Goal: Task Accomplishment & Management: Use online tool/utility

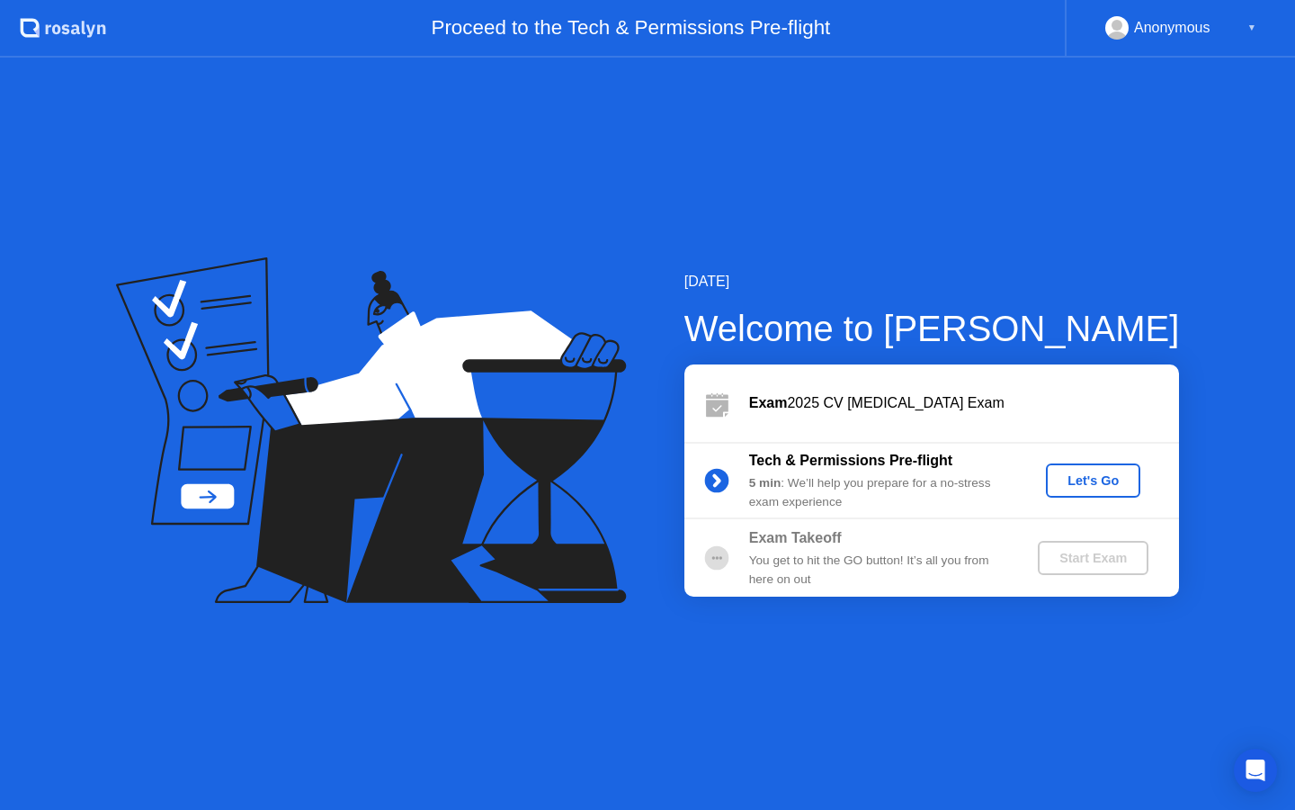
click at [1082, 486] on div "Let's Go" at bounding box center [1093, 480] width 80 height 14
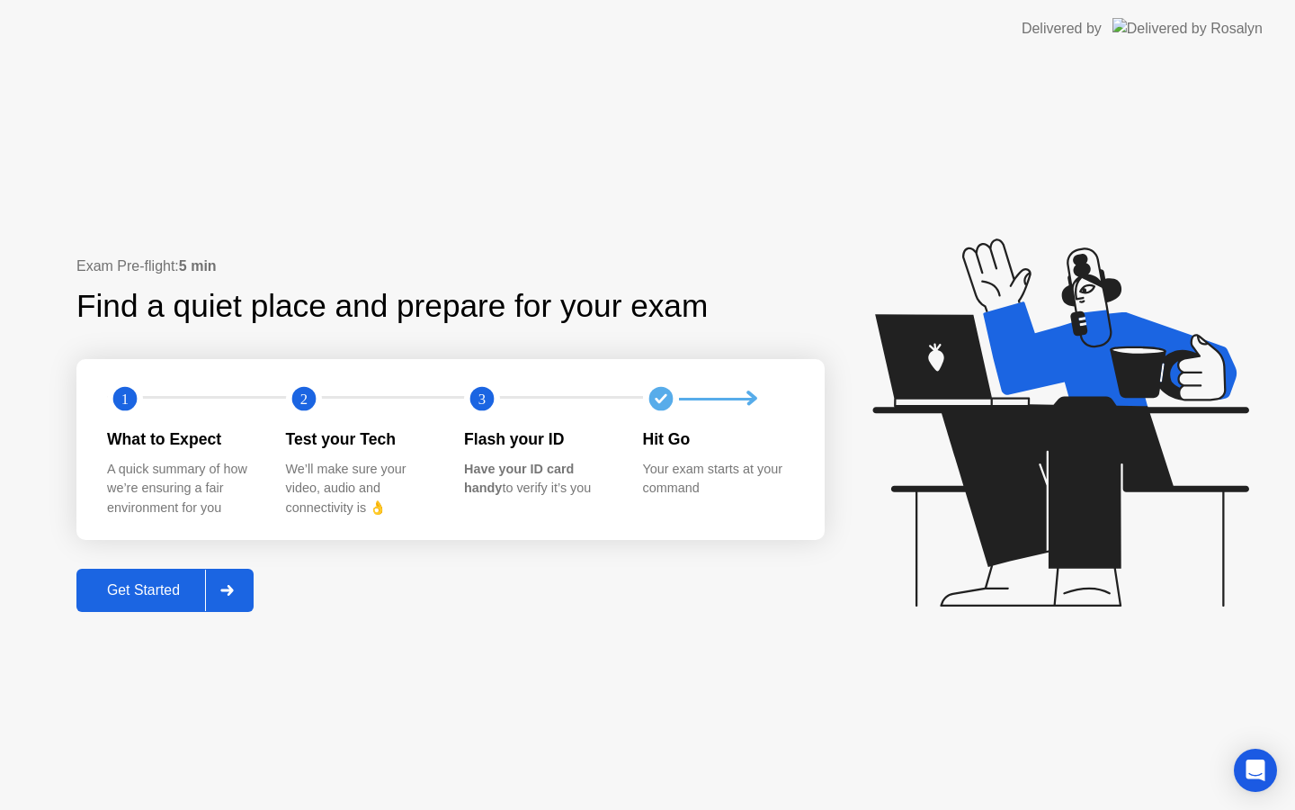
click at [139, 602] on button "Get Started" at bounding box center [164, 590] width 177 height 43
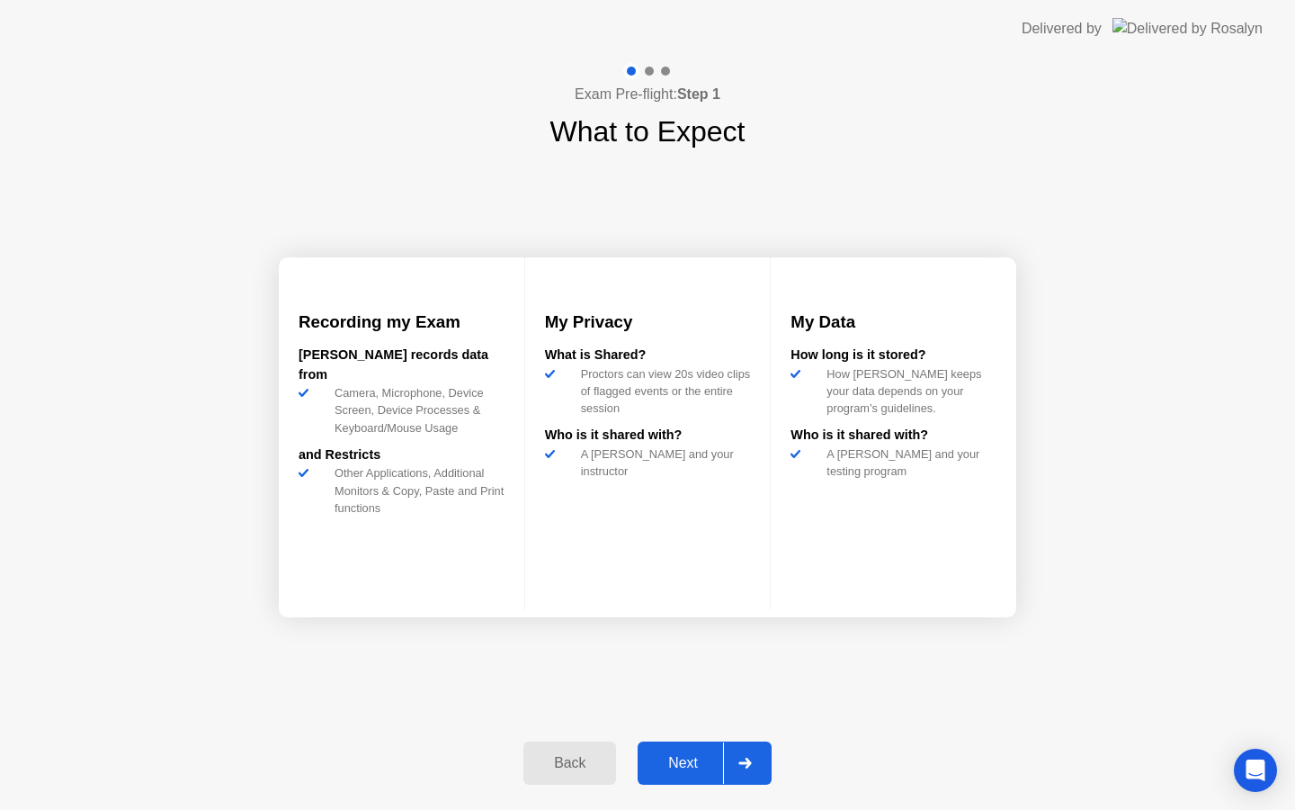
click at [687, 770] on div "Next" at bounding box center [683, 763] width 80 height 16
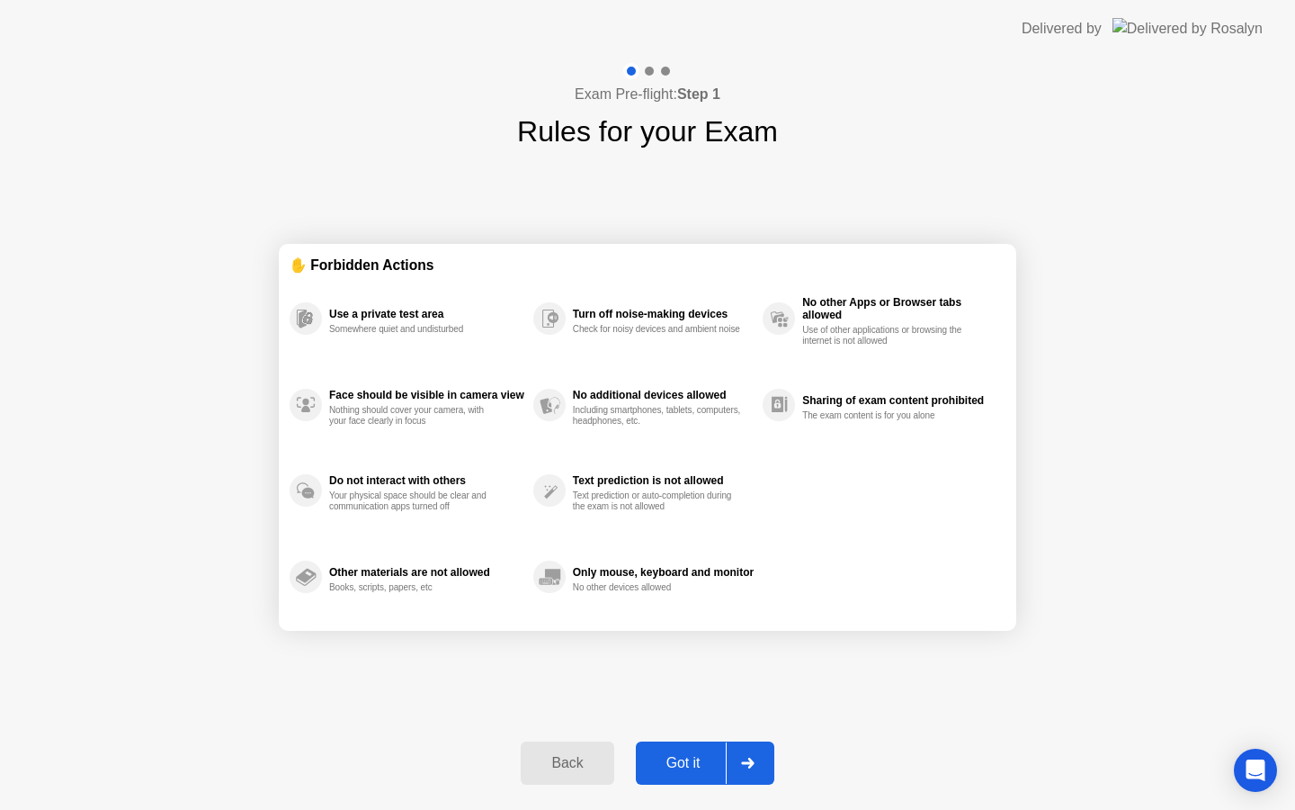
click at [684, 762] on div "Got it" at bounding box center [683, 763] width 85 height 16
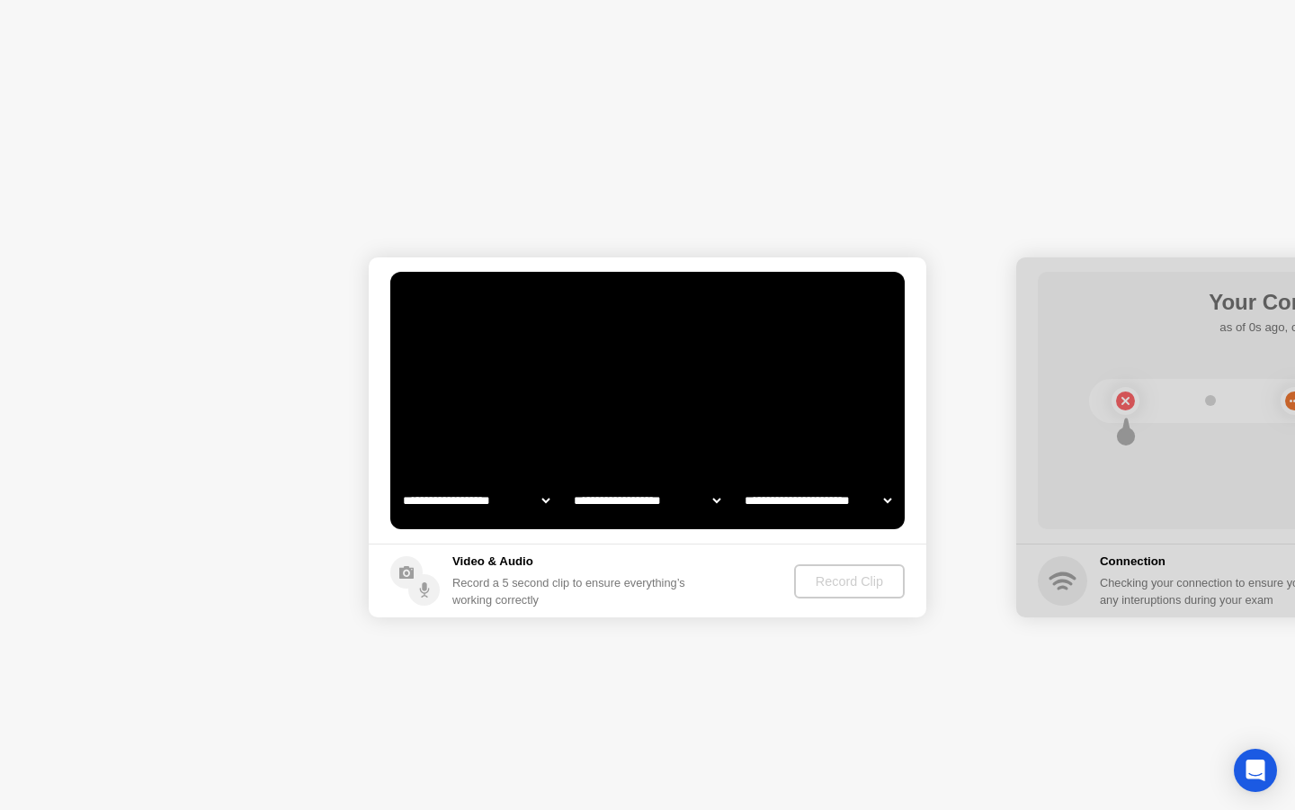
select select "**********"
select select "*******"
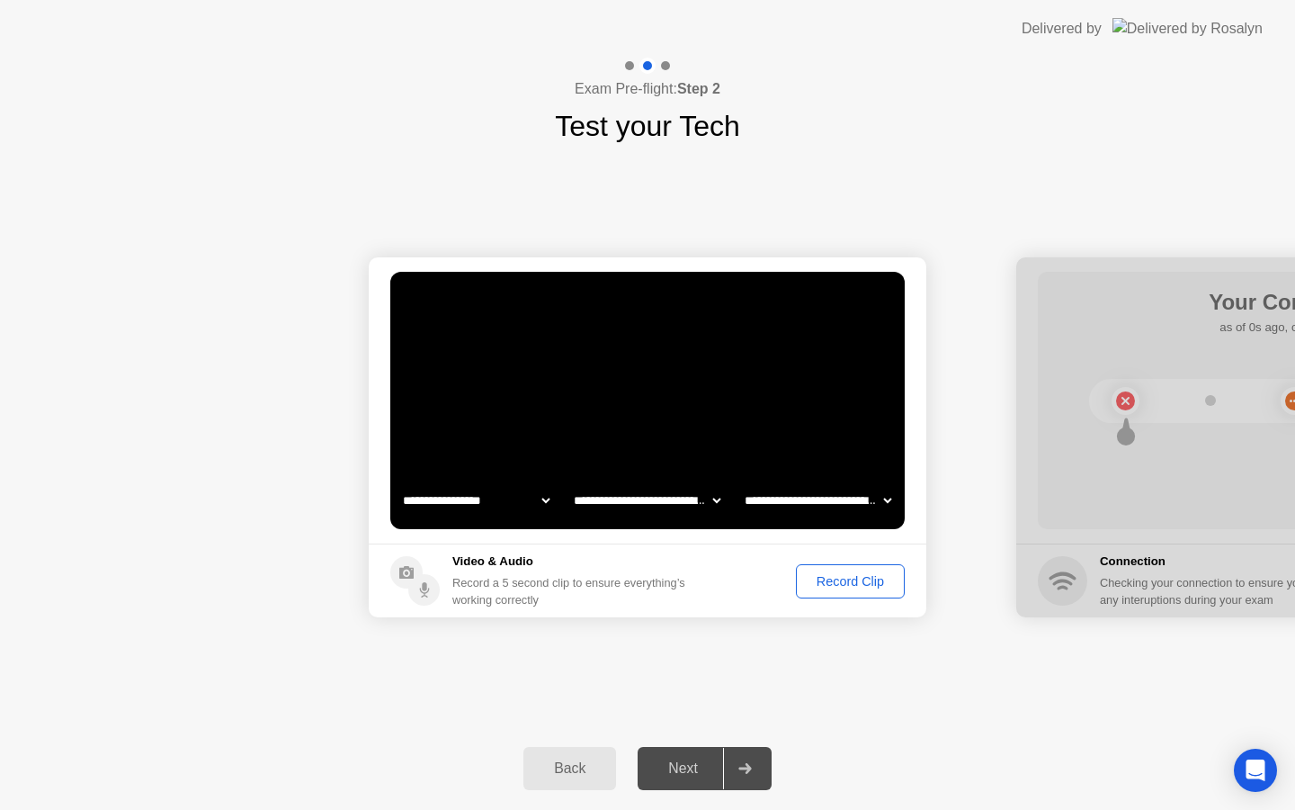
click at [648, 504] on select "**********" at bounding box center [647, 500] width 154 height 36
click at [509, 497] on select "**********" at bounding box center [476, 500] width 154 height 36
select select "**********"
click at [690, 582] on div "Record a 5 second clip to ensure everything’s working correctly" at bounding box center [572, 591] width 240 height 34
click at [689, 775] on div "Next" at bounding box center [683, 768] width 80 height 16
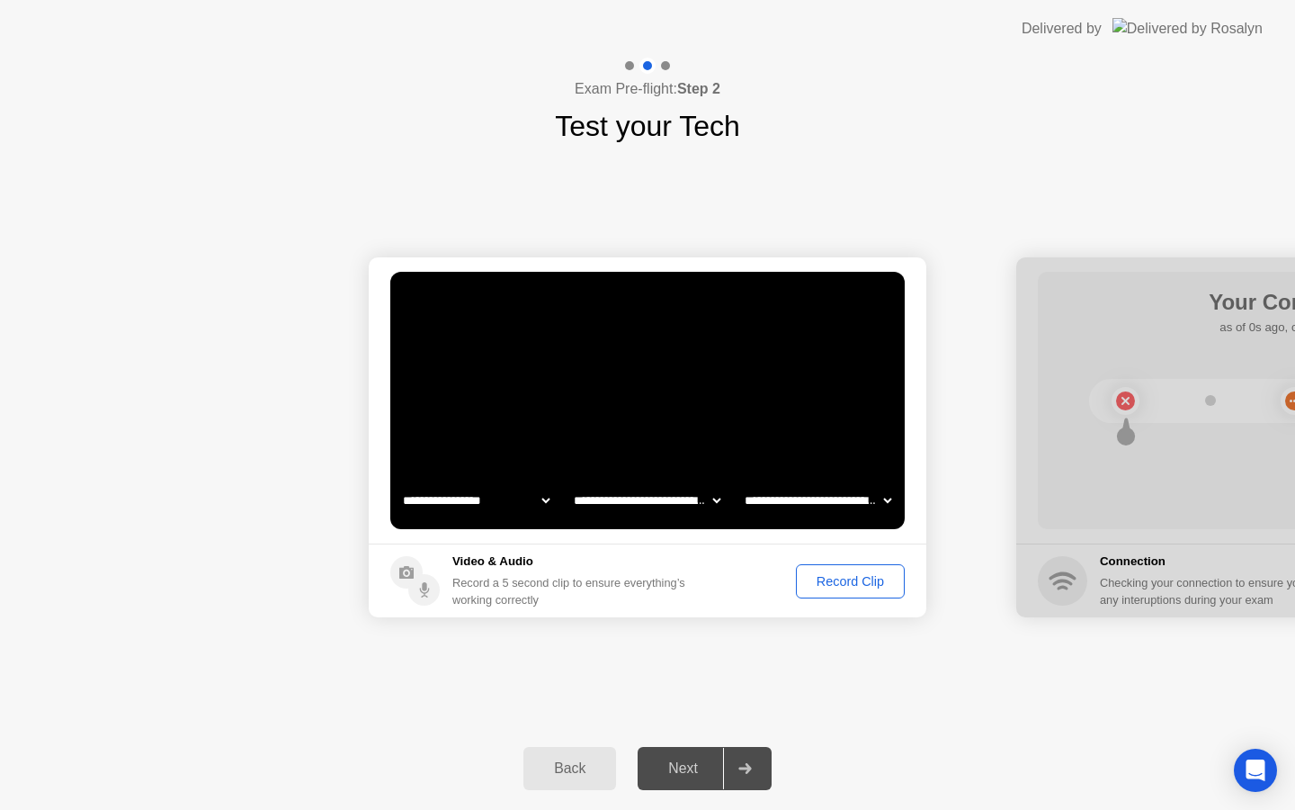
click at [864, 583] on div "Record Clip" at bounding box center [850, 581] width 96 height 14
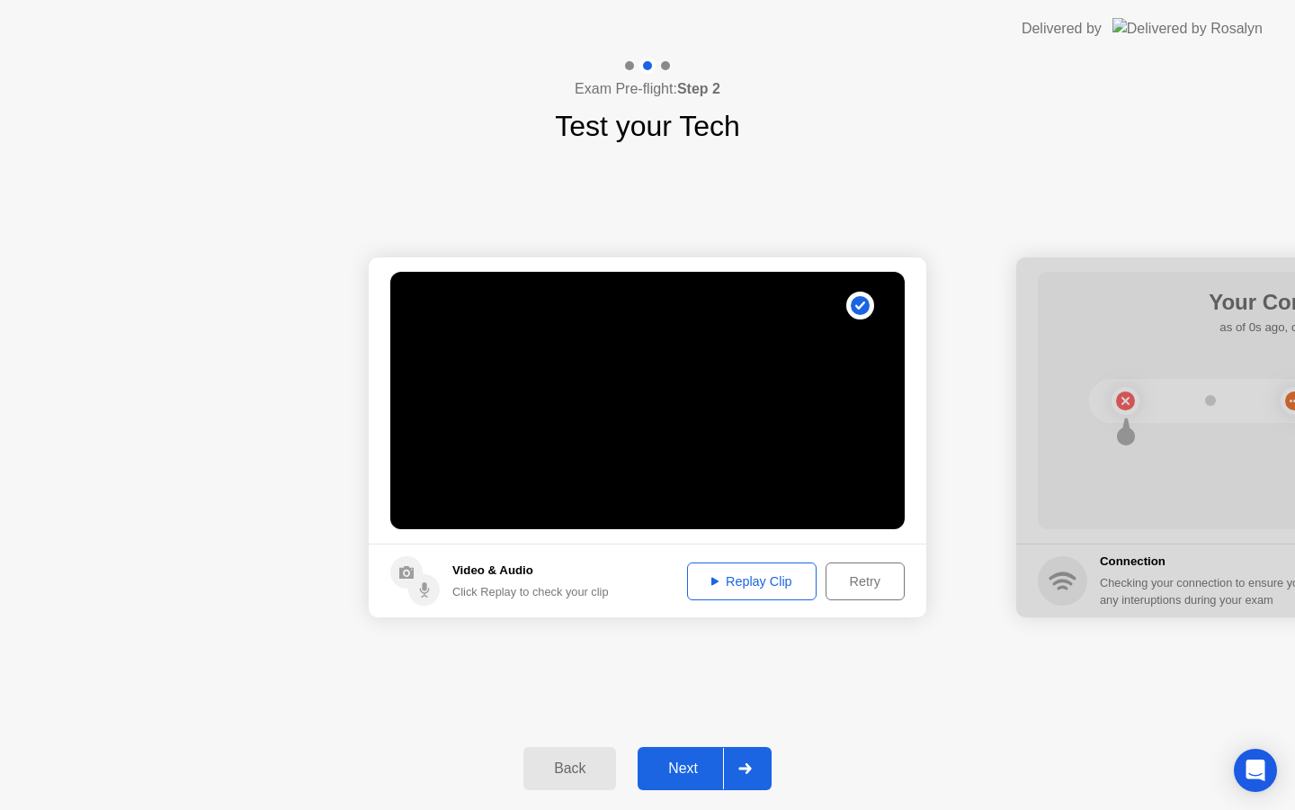
click at [781, 581] on div "Replay Clip" at bounding box center [752, 581] width 117 height 14
click at [864, 587] on div "Retry" at bounding box center [865, 581] width 67 height 14
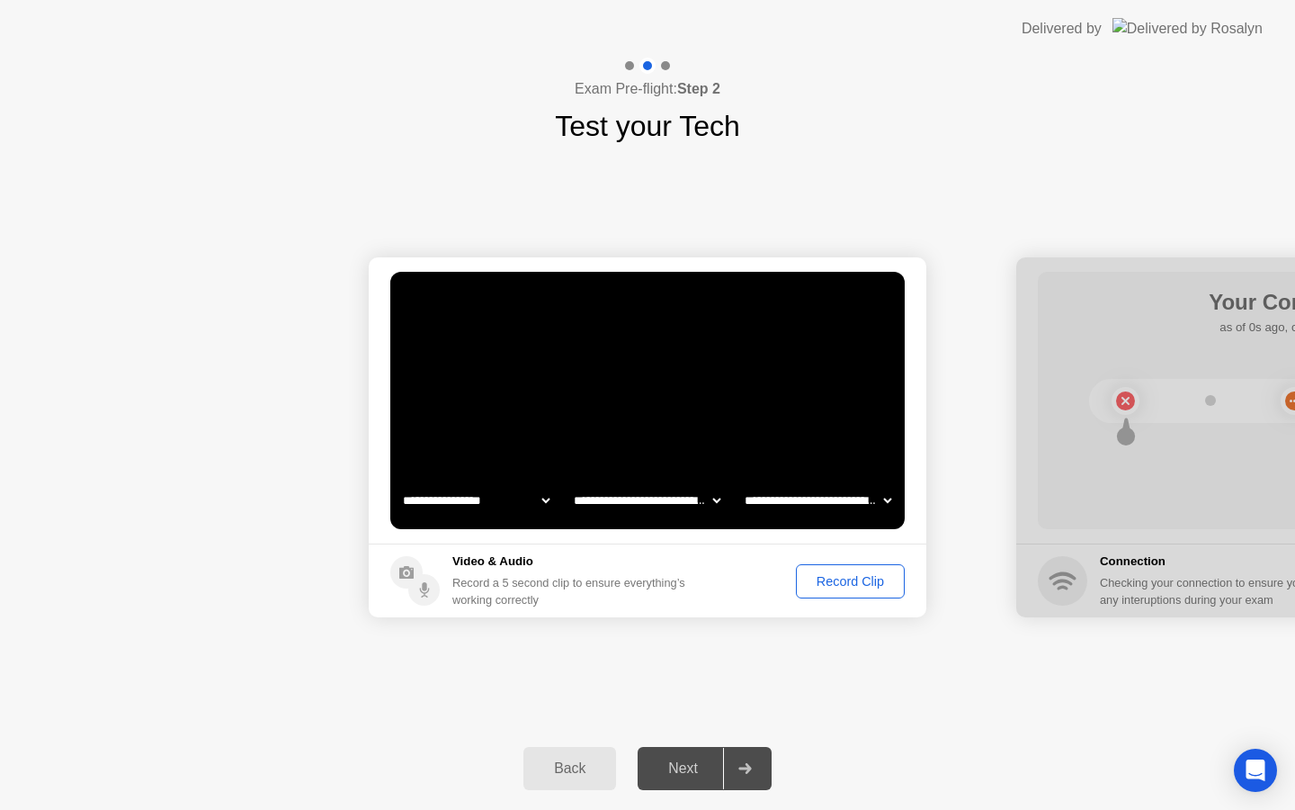
click at [845, 582] on div "Record Clip" at bounding box center [850, 581] width 96 height 14
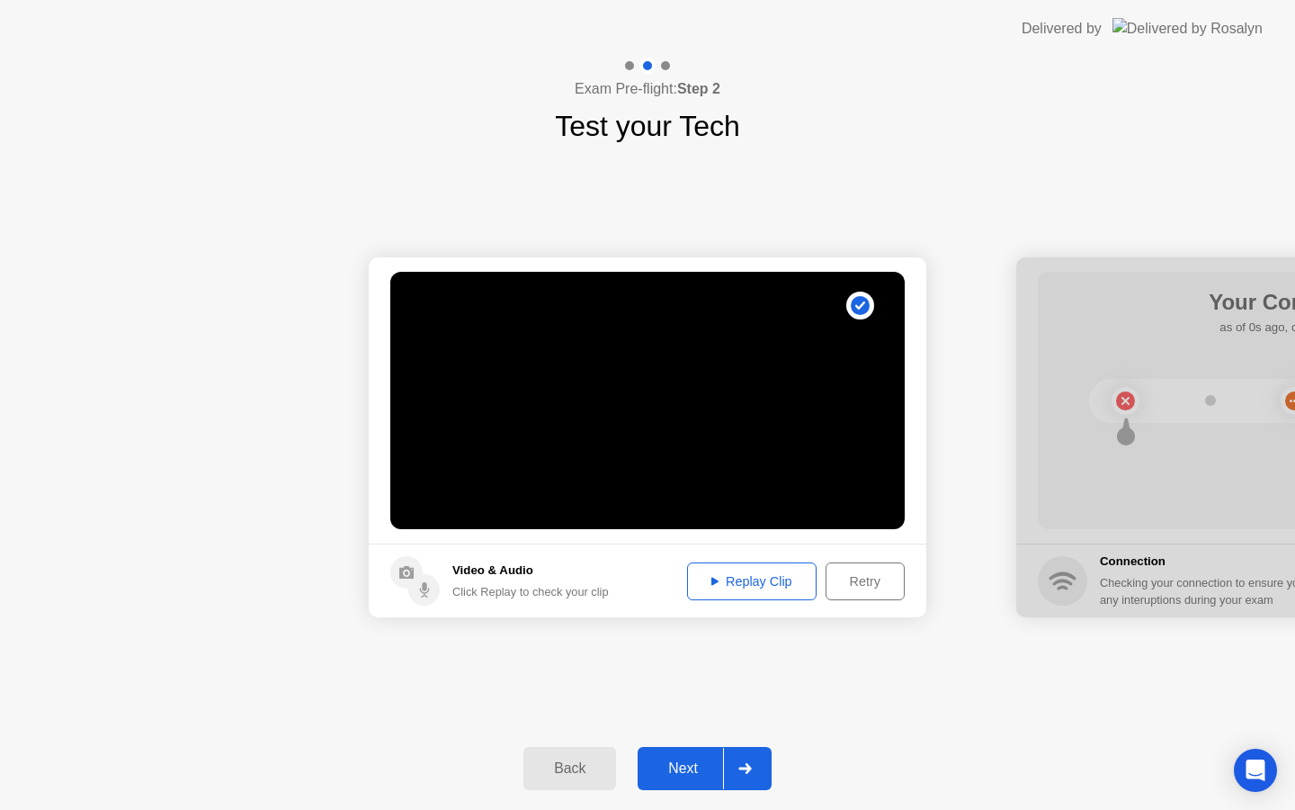
click at [733, 593] on button "Replay Clip" at bounding box center [752, 581] width 130 height 38
click at [698, 775] on div "Next" at bounding box center [683, 768] width 80 height 16
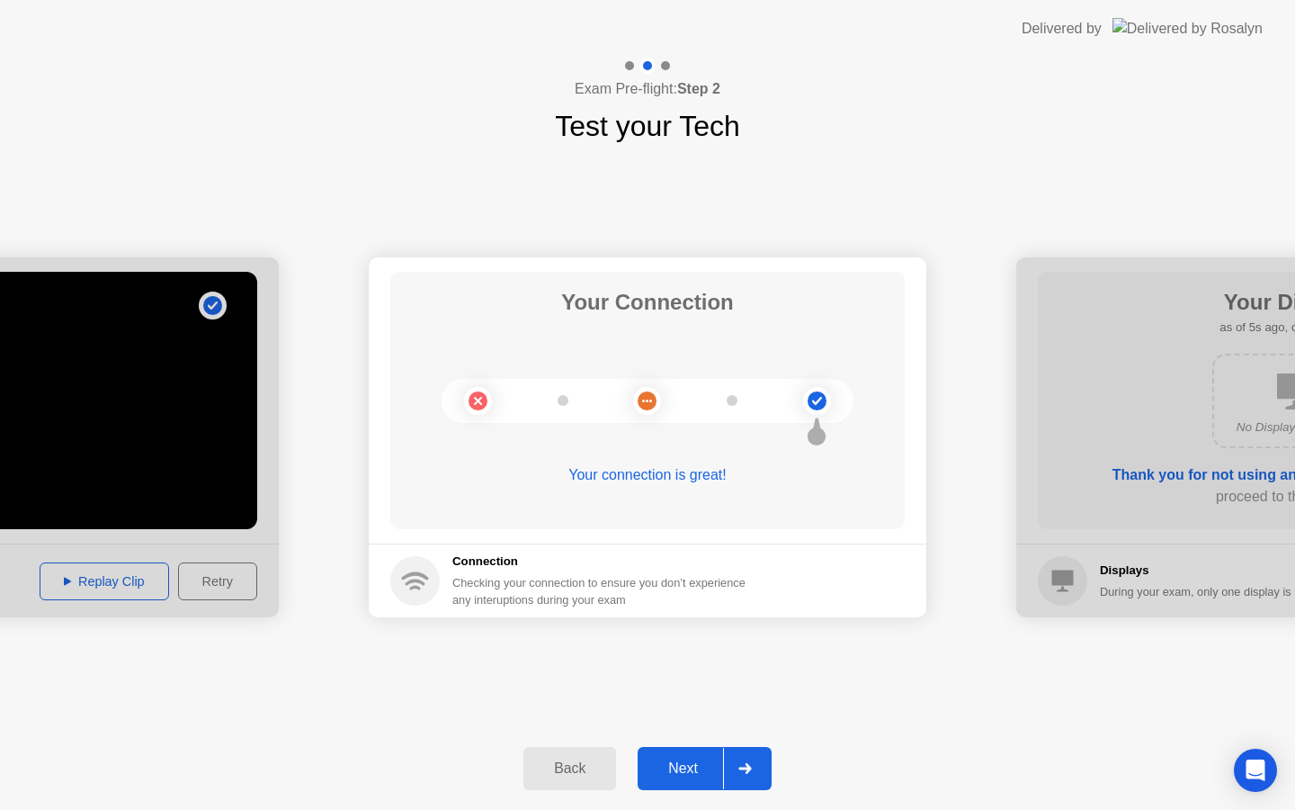
click at [667, 775] on div "Next" at bounding box center [683, 768] width 80 height 16
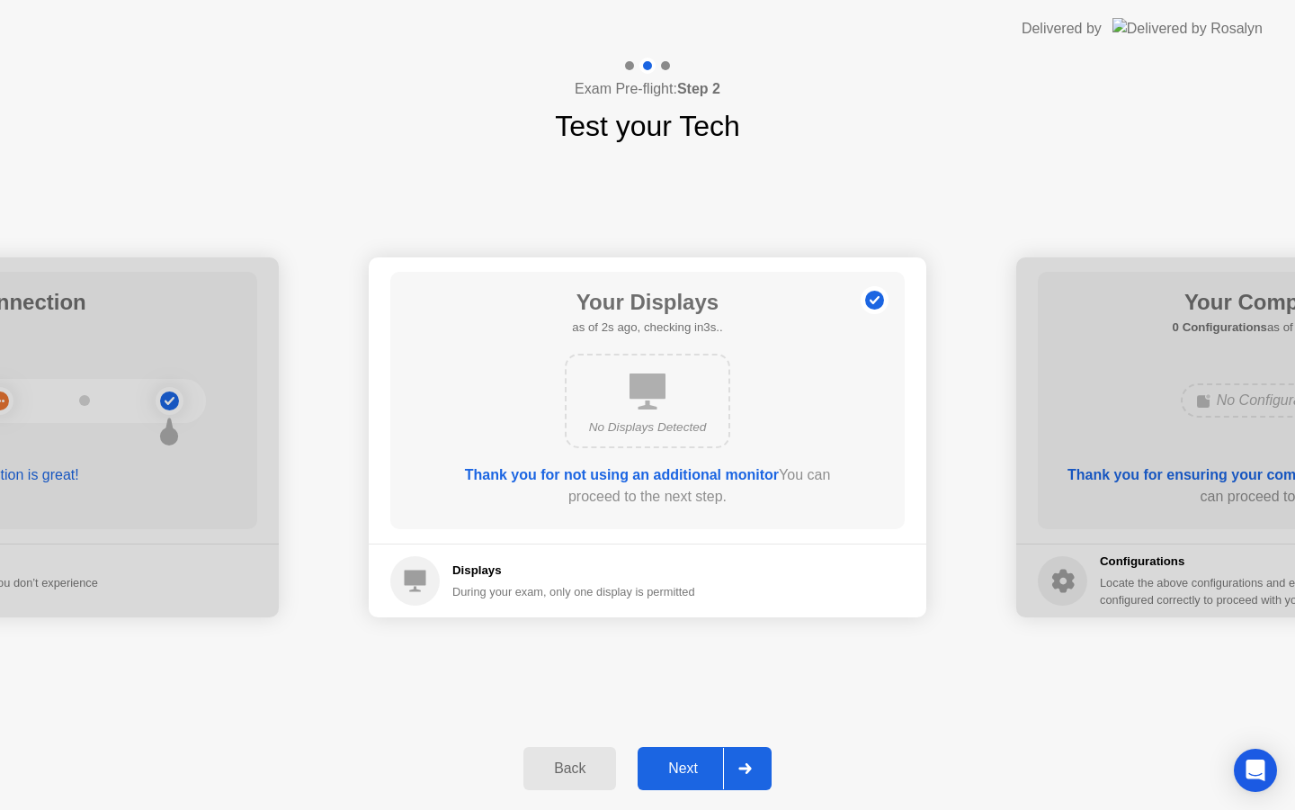
click at [690, 762] on div "Next" at bounding box center [683, 768] width 80 height 16
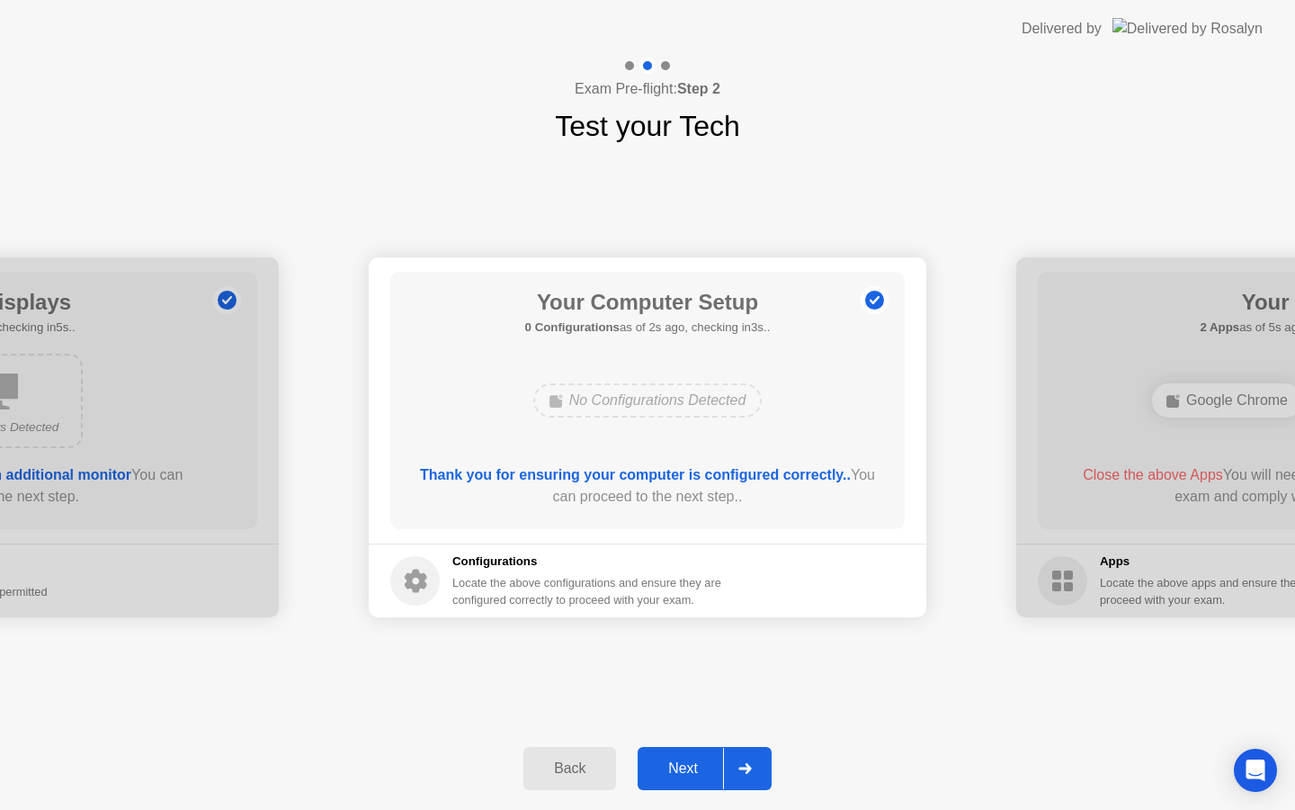
click at [690, 762] on div "Next" at bounding box center [683, 768] width 80 height 16
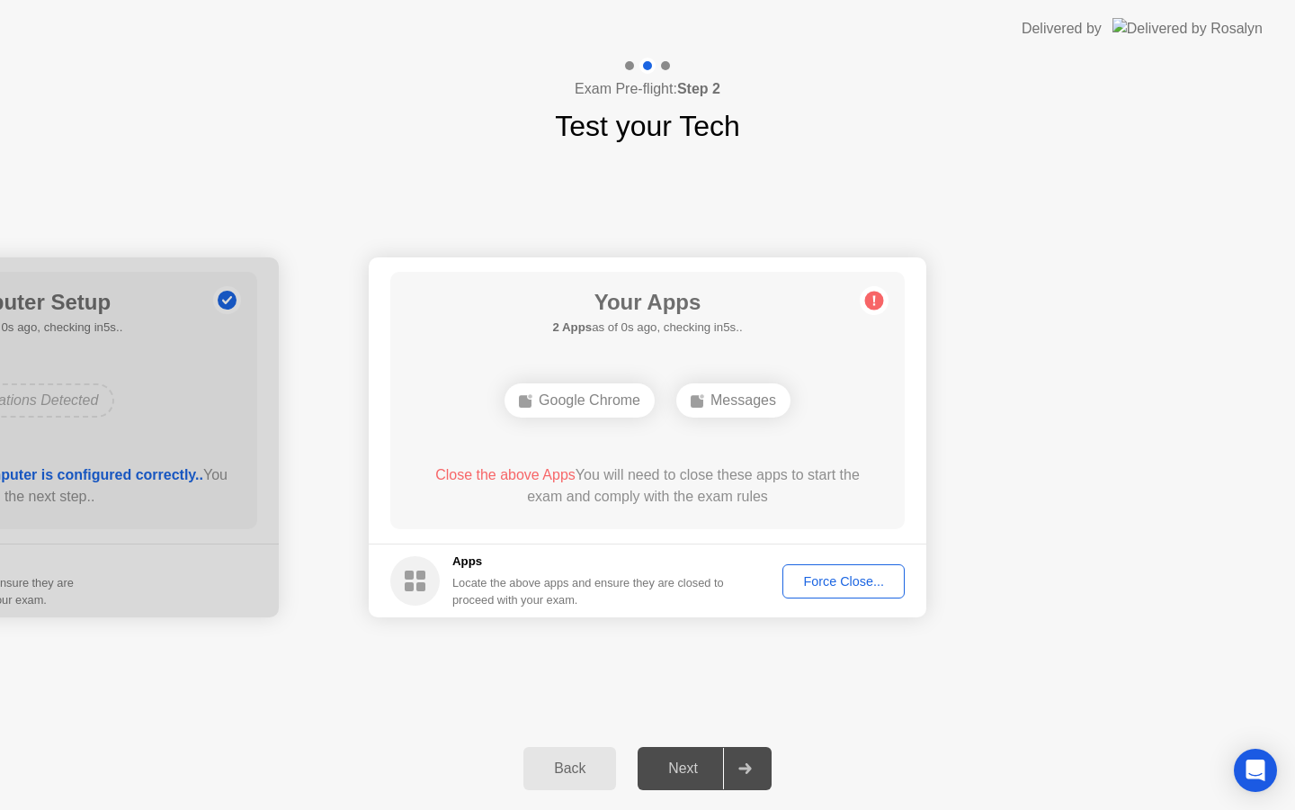
click at [577, 408] on div "Google Chrome" at bounding box center [580, 400] width 150 height 34
click at [846, 582] on div "Force Close..." at bounding box center [844, 581] width 110 height 14
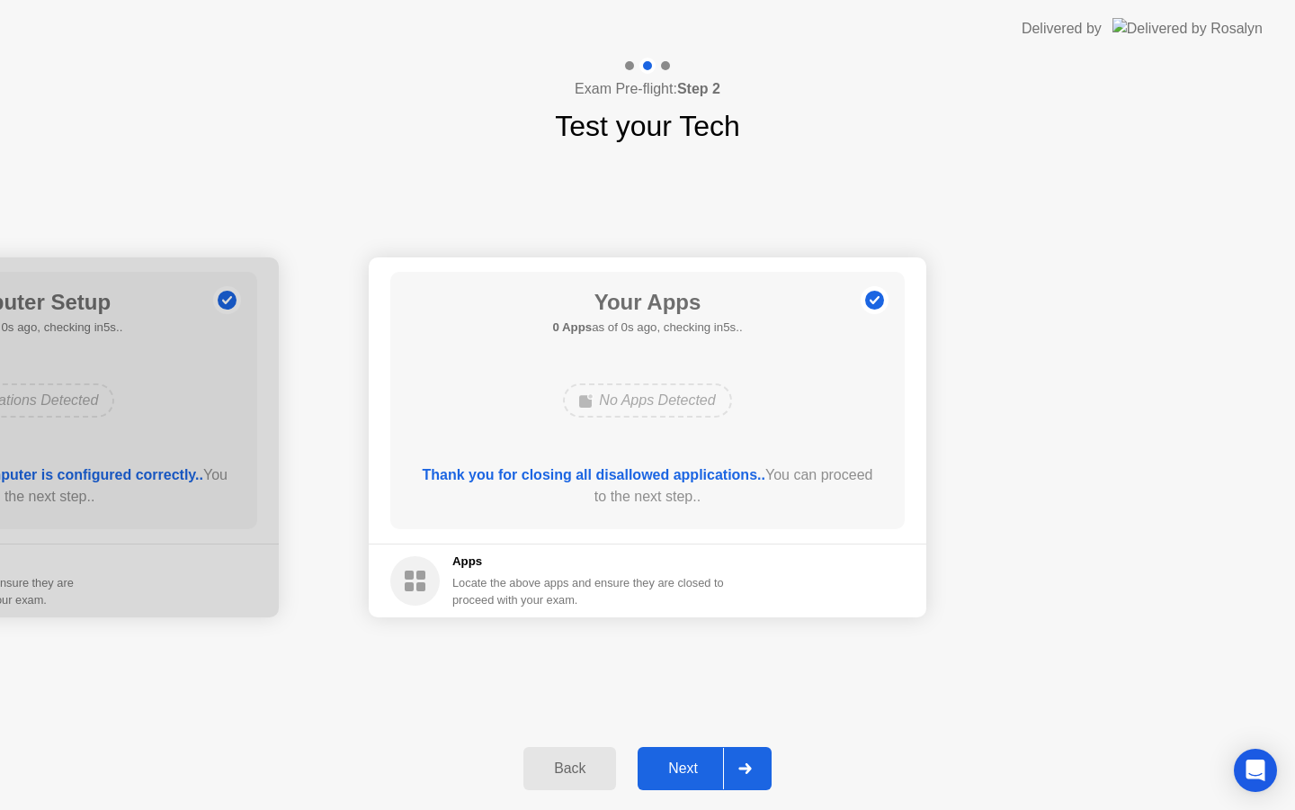
click at [695, 776] on div "Next" at bounding box center [683, 768] width 80 height 16
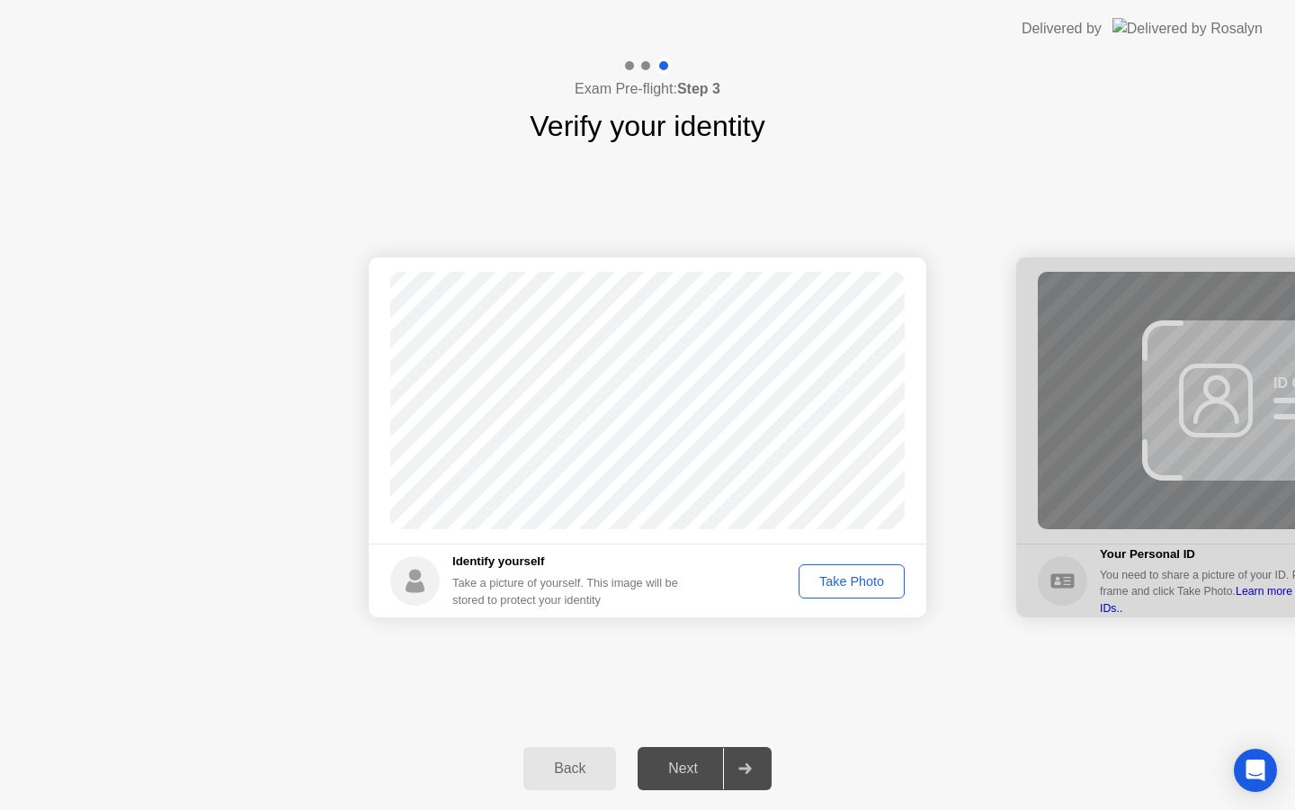
click at [856, 578] on div "Take Photo" at bounding box center [852, 581] width 94 height 14
click at [685, 770] on div "Next" at bounding box center [683, 768] width 80 height 16
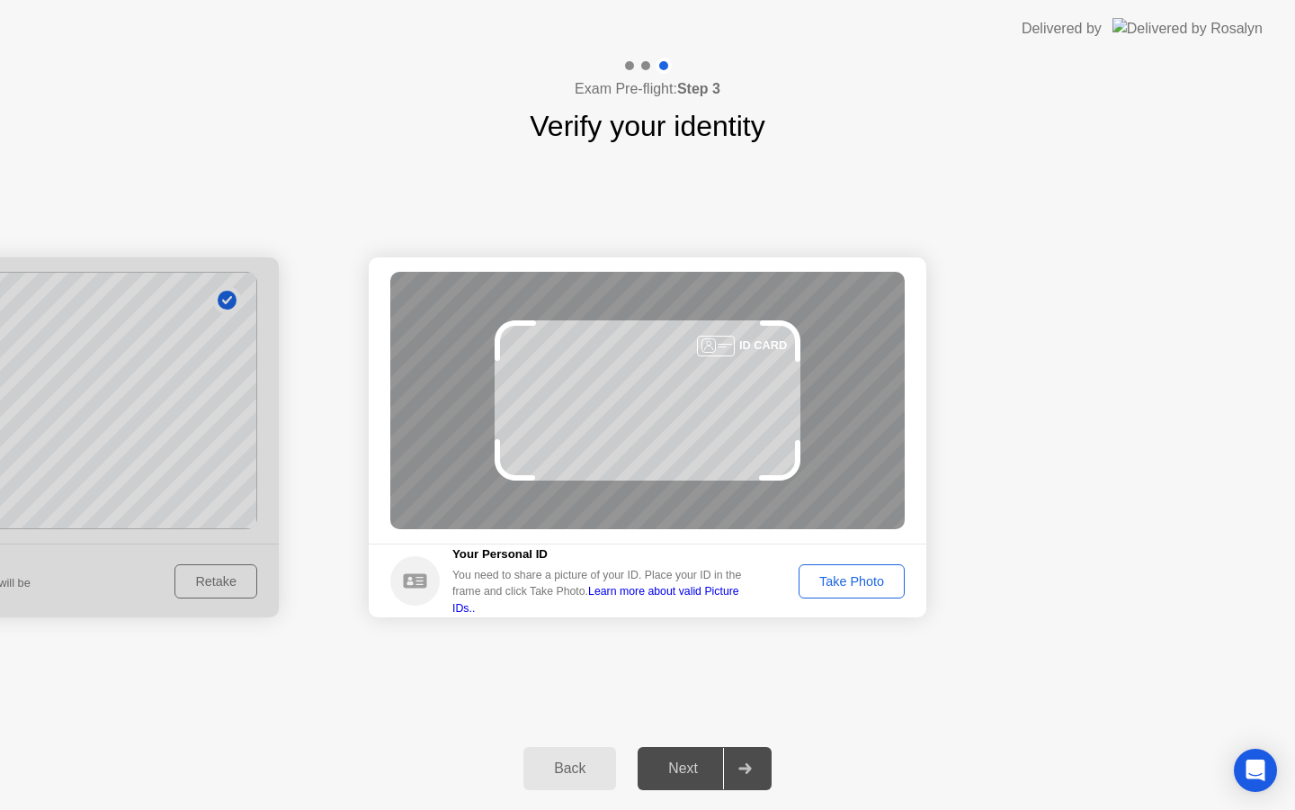
click at [845, 587] on div "Take Photo" at bounding box center [852, 581] width 94 height 14
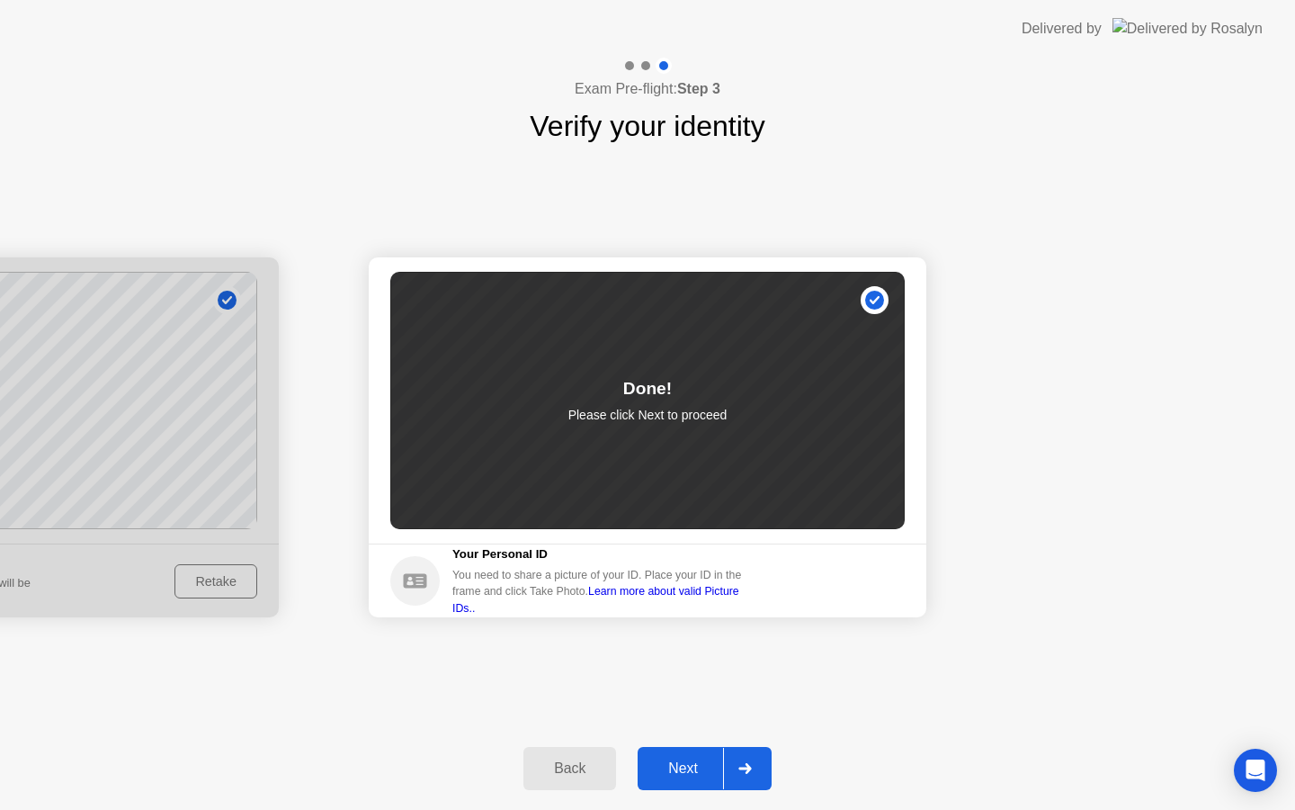
click at [684, 766] on div "Next" at bounding box center [683, 768] width 80 height 16
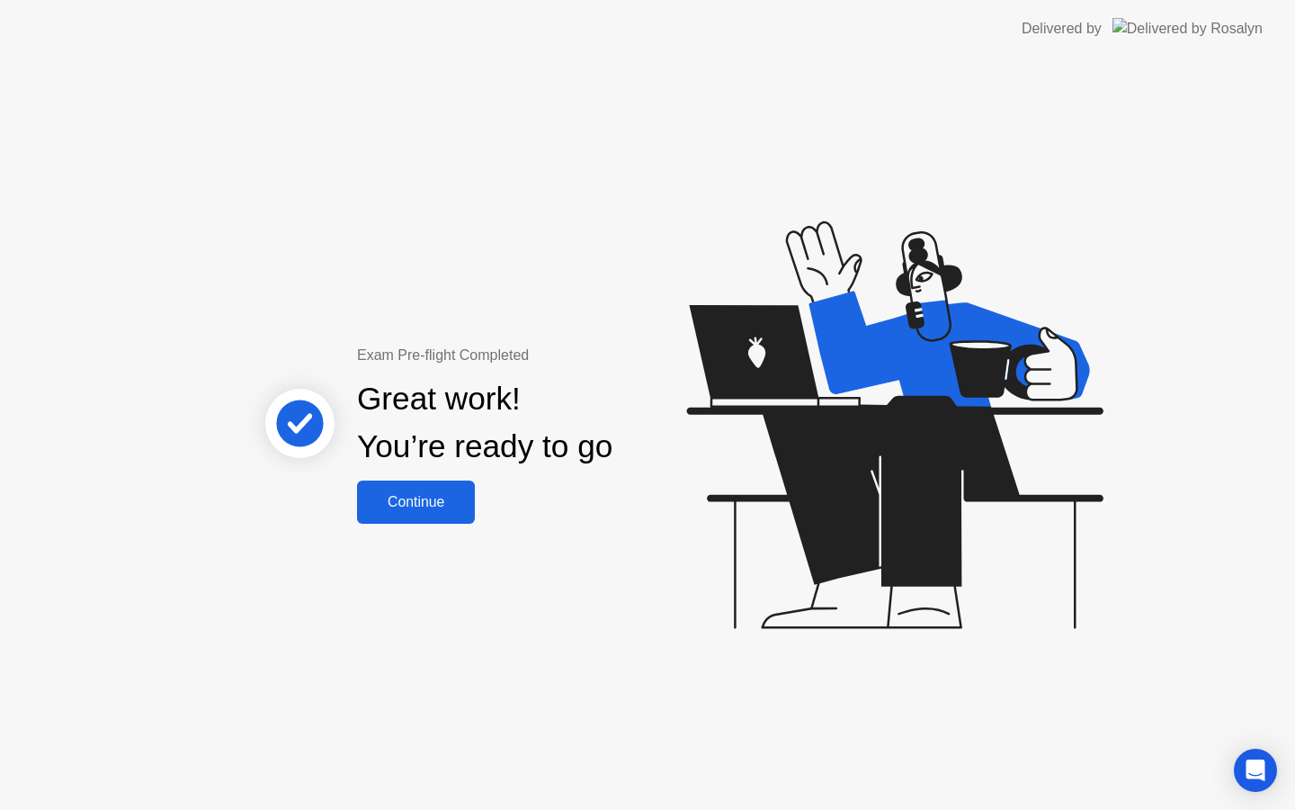
click at [461, 499] on div "Continue" at bounding box center [416, 502] width 107 height 16
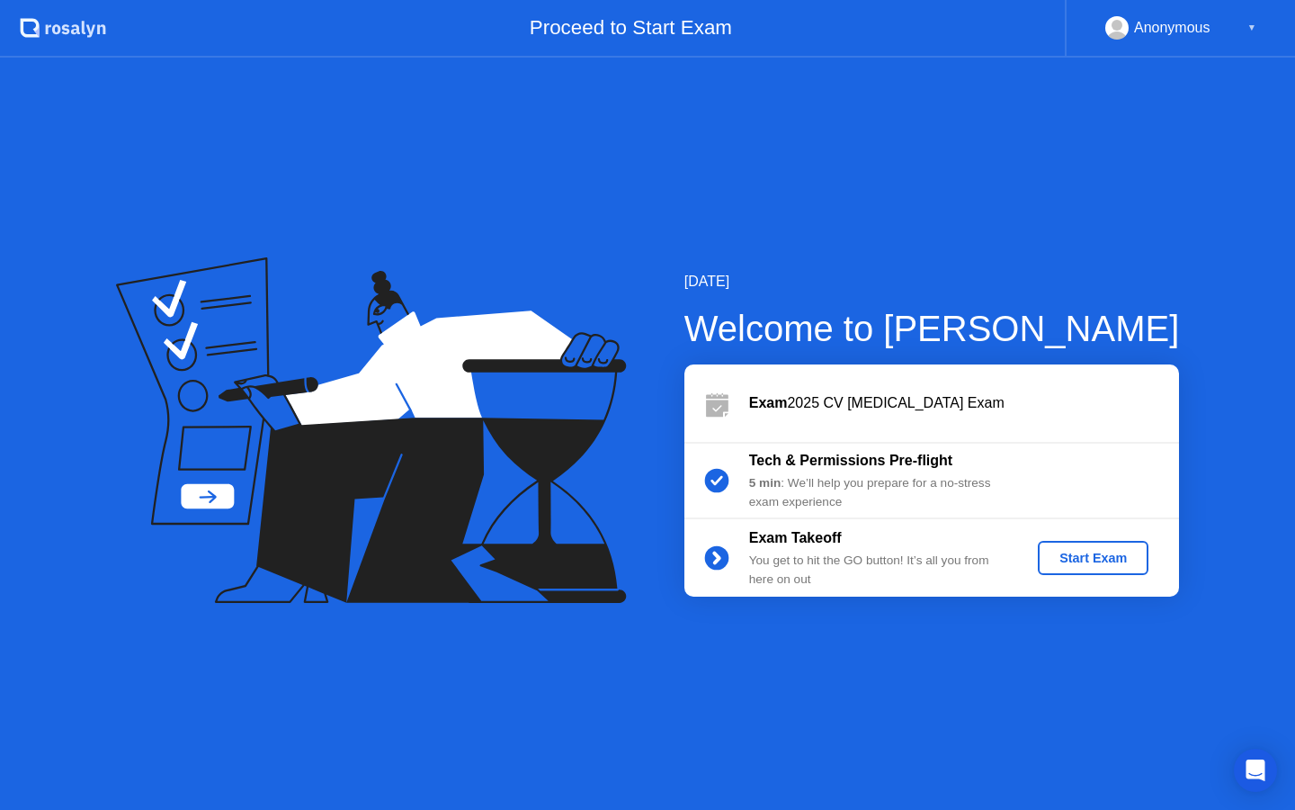
click at [1054, 561] on div "Start Exam" at bounding box center [1093, 558] width 96 height 14
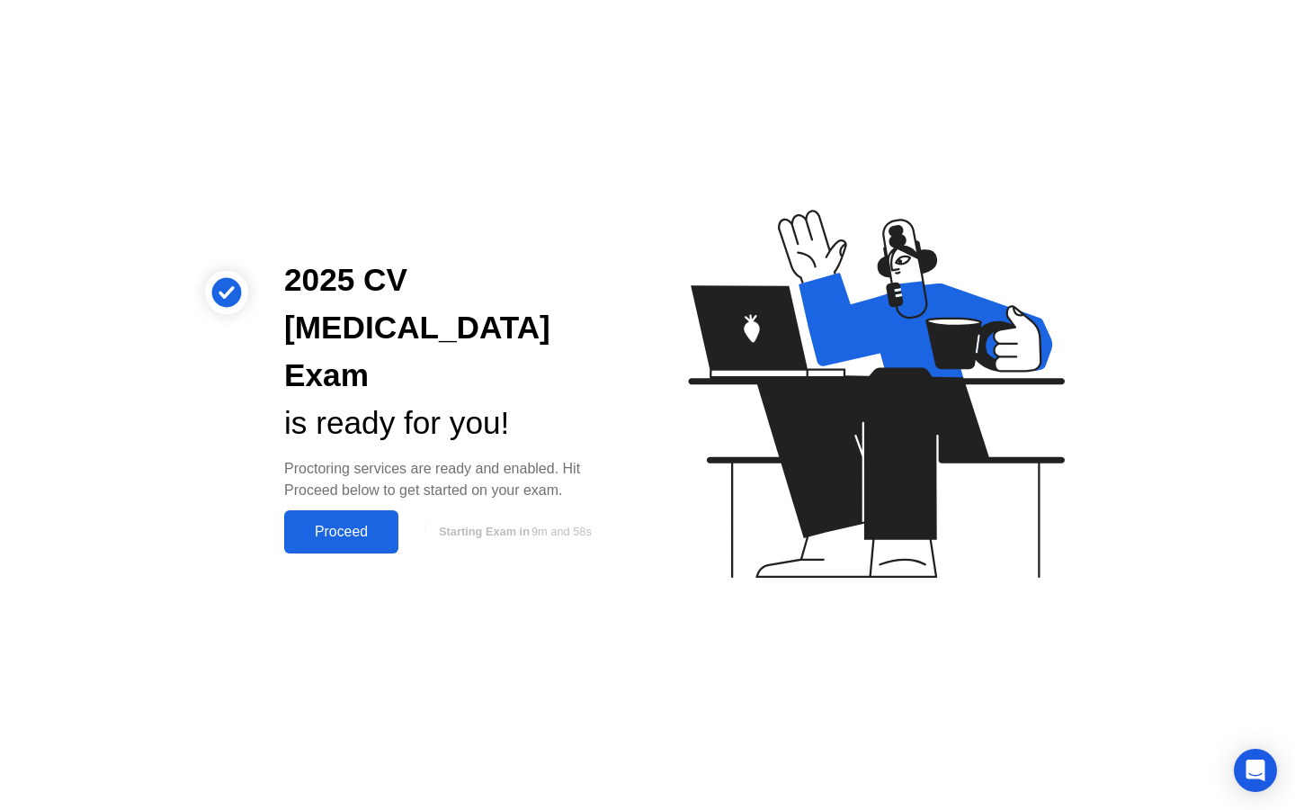
click at [350, 524] on div "Proceed" at bounding box center [341, 532] width 103 height 16
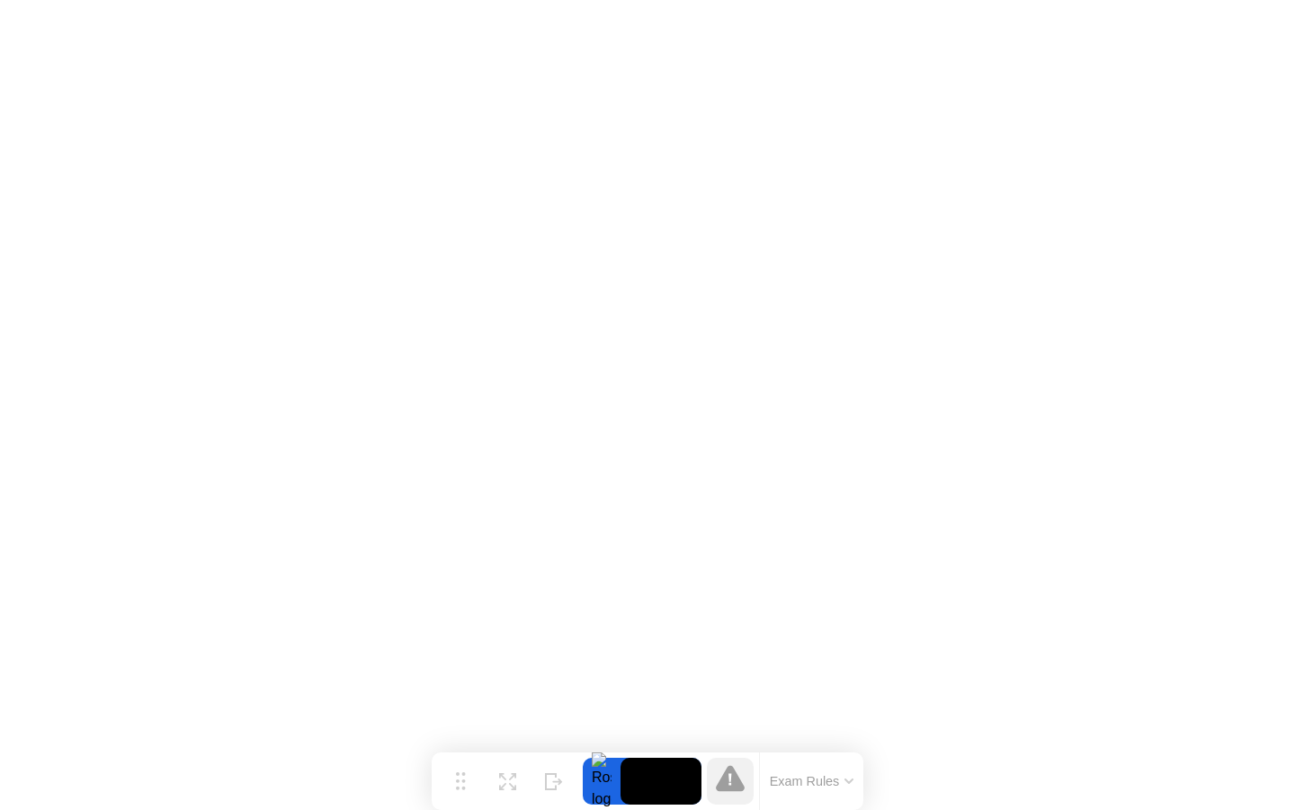
click at [731, 787] on icon at bounding box center [730, 778] width 29 height 26
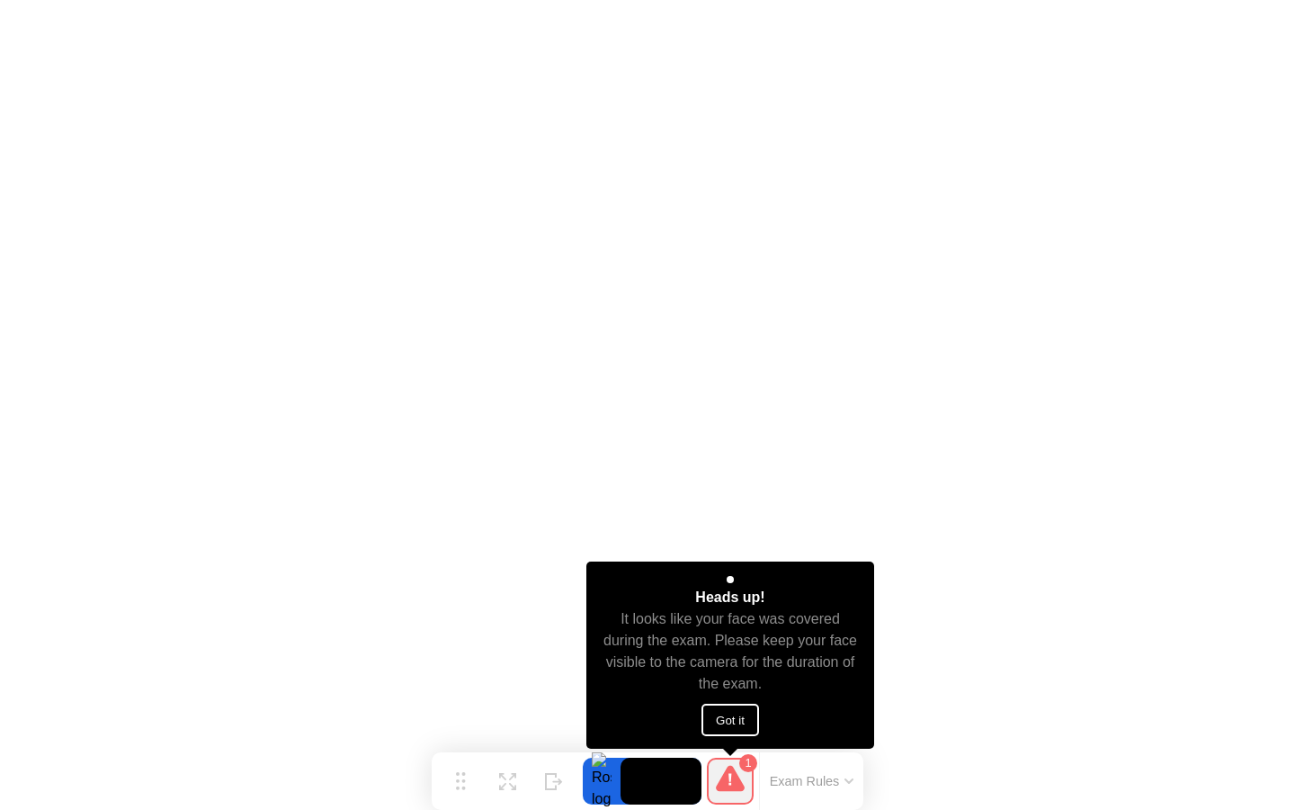
click at [730, 719] on button "Got it" at bounding box center [731, 719] width 58 height 32
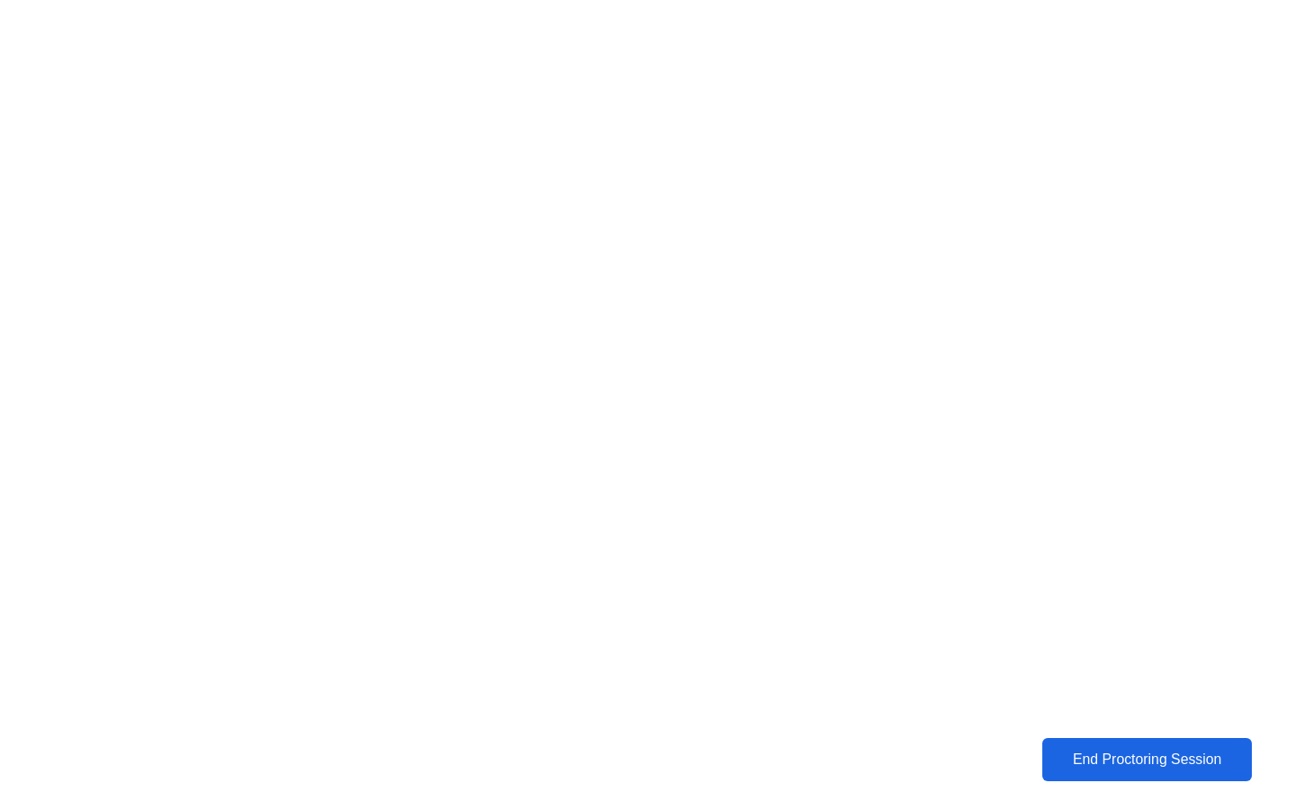
click at [1127, 769] on button "End Proctoring Session" at bounding box center [1148, 759] width 210 height 43
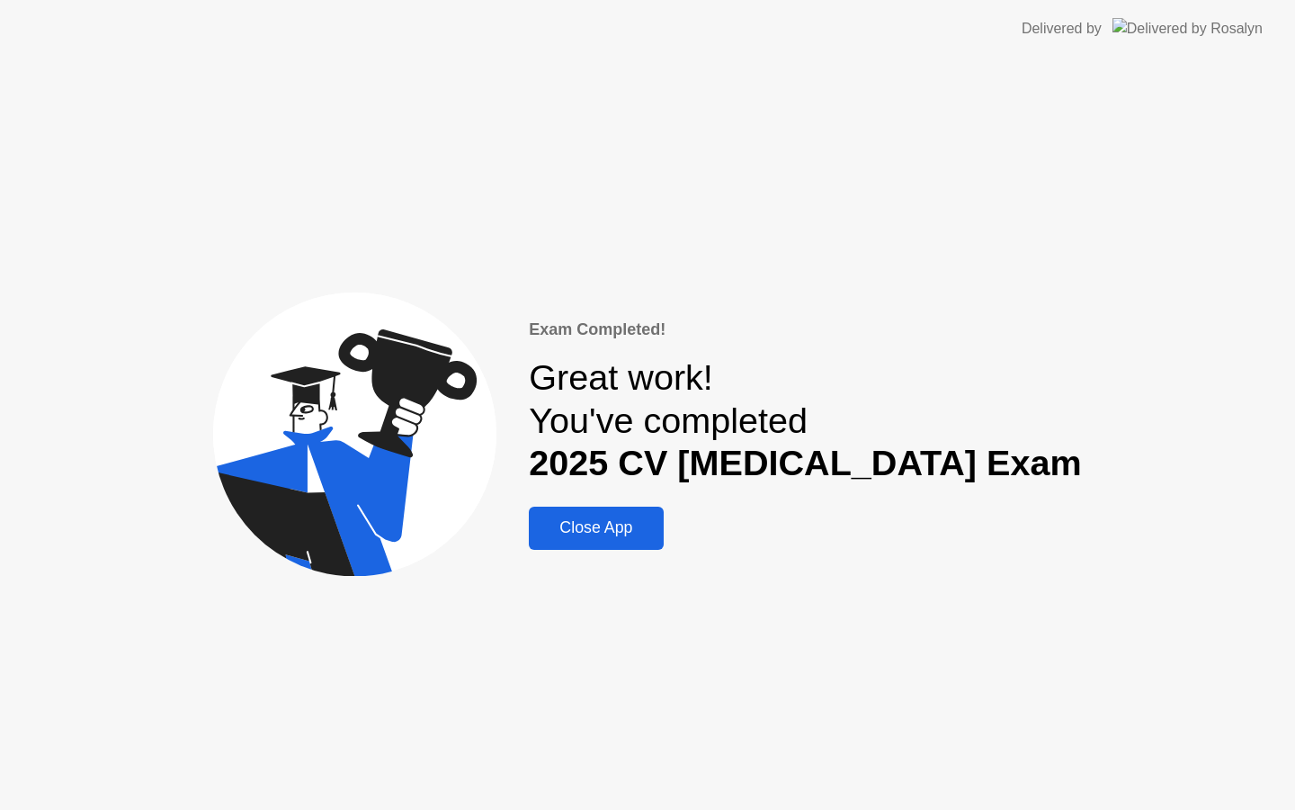
click at [658, 532] on div "Close App" at bounding box center [595, 527] width 123 height 19
